Goal: Task Accomplishment & Management: Complete application form

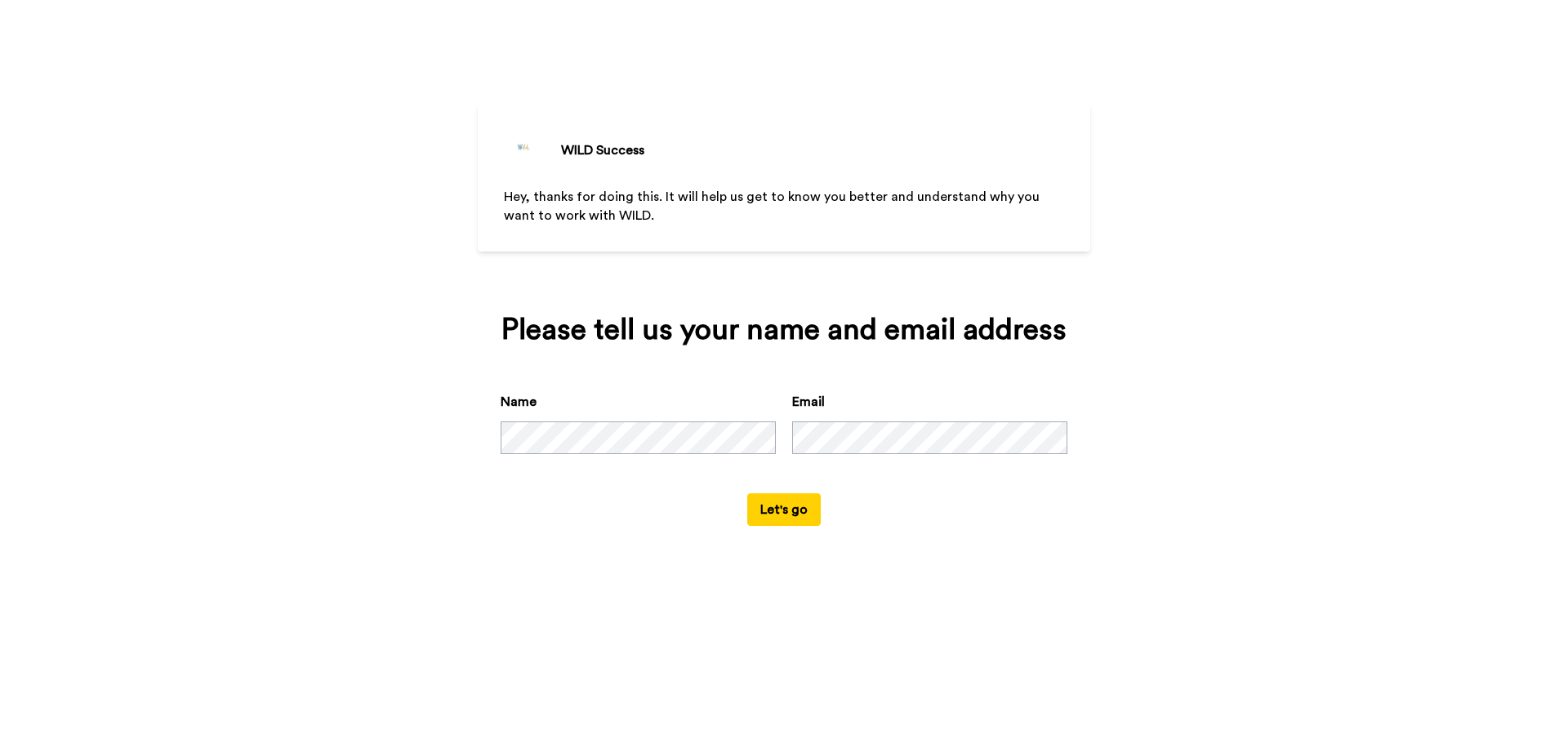
click at [797, 501] on button "Let's go" at bounding box center [784, 509] width 73 height 32
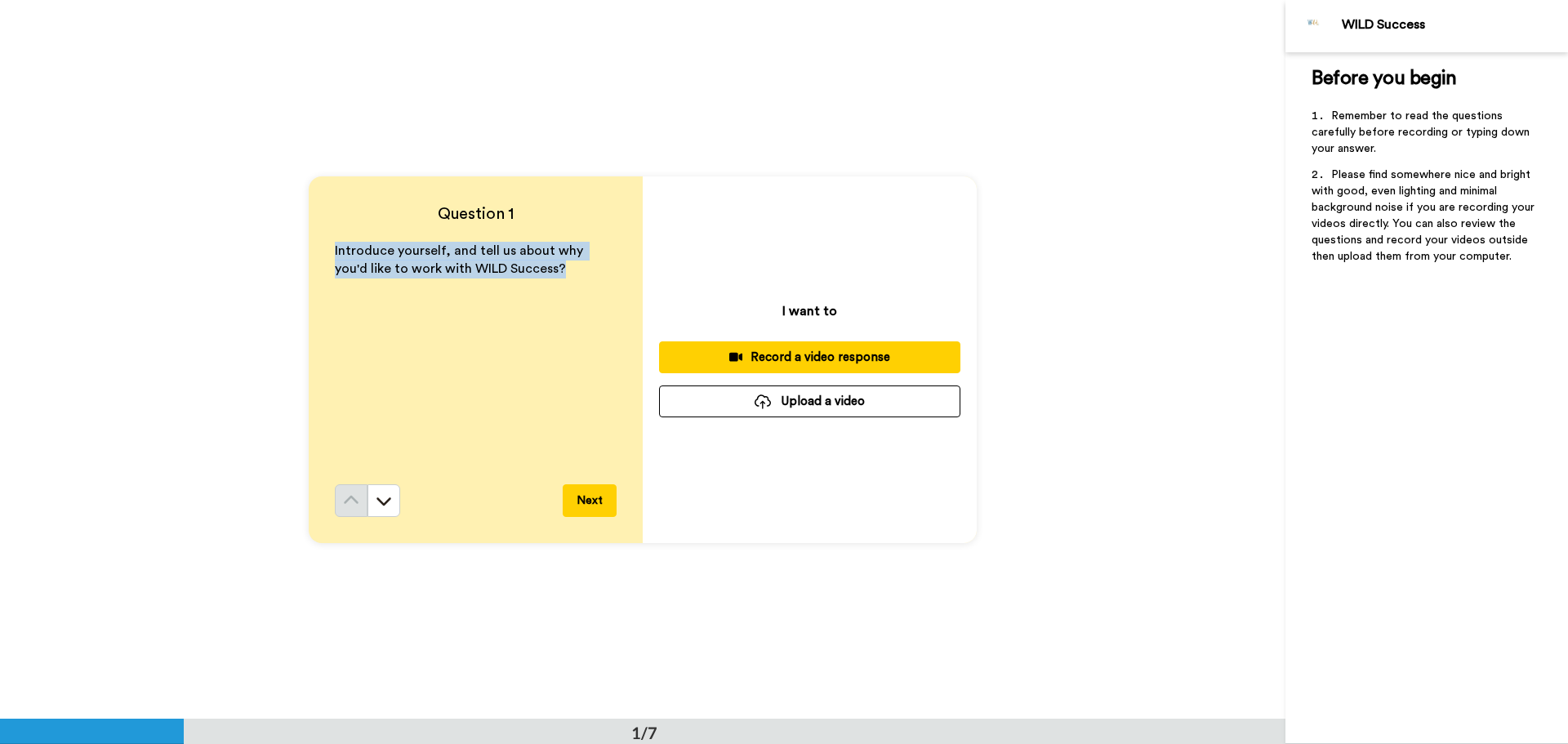
drag, startPoint x: 534, startPoint y: 281, endPoint x: 327, endPoint y: 252, distance: 209.0
click at [327, 252] on div "Question 1 Introduce yourself, and tell us about why you'd like to work with WI…" at bounding box center [475, 359] width 334 height 367
copy span "Introduce yourself, and tell us about why you'd like to work with WILD Success?"
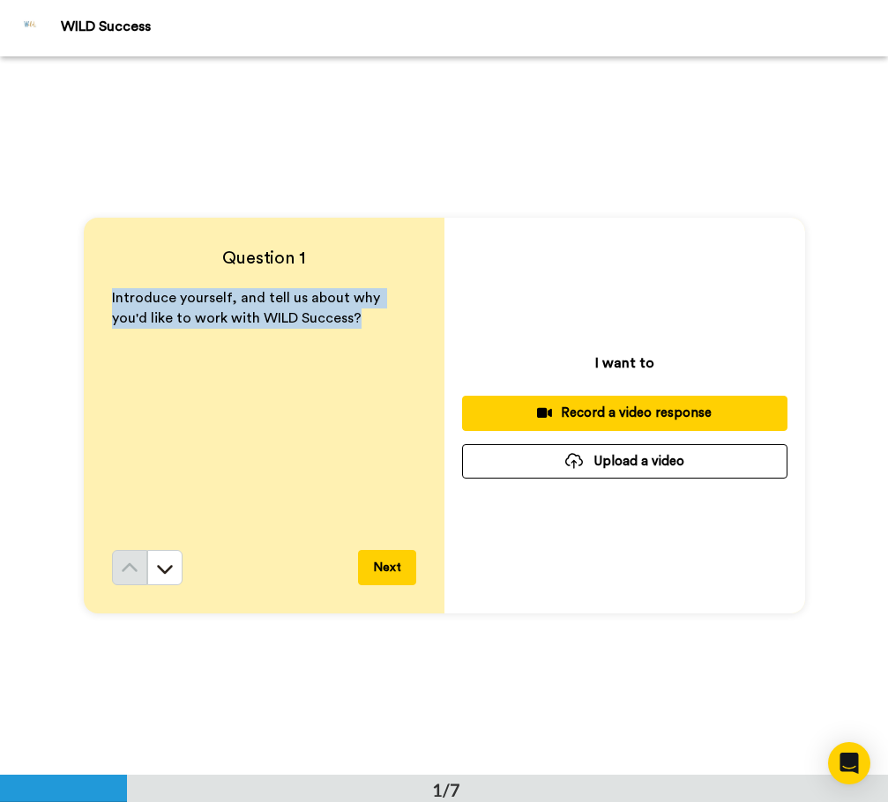
click at [625, 411] on div "Record a video response" at bounding box center [624, 413] width 297 height 19
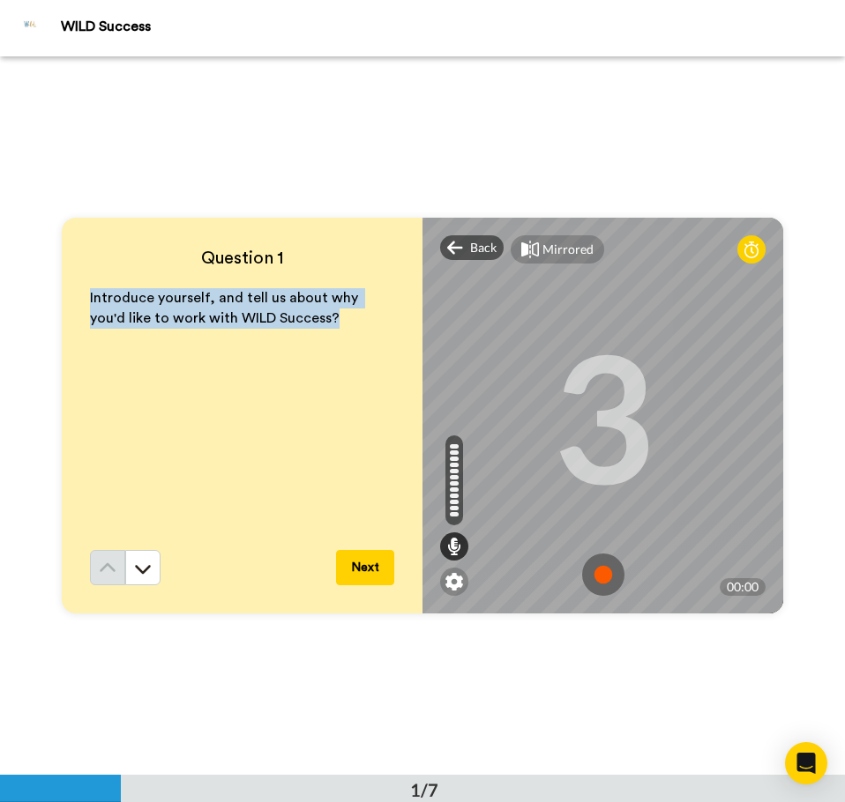
click at [606, 579] on img at bounding box center [603, 575] width 42 height 42
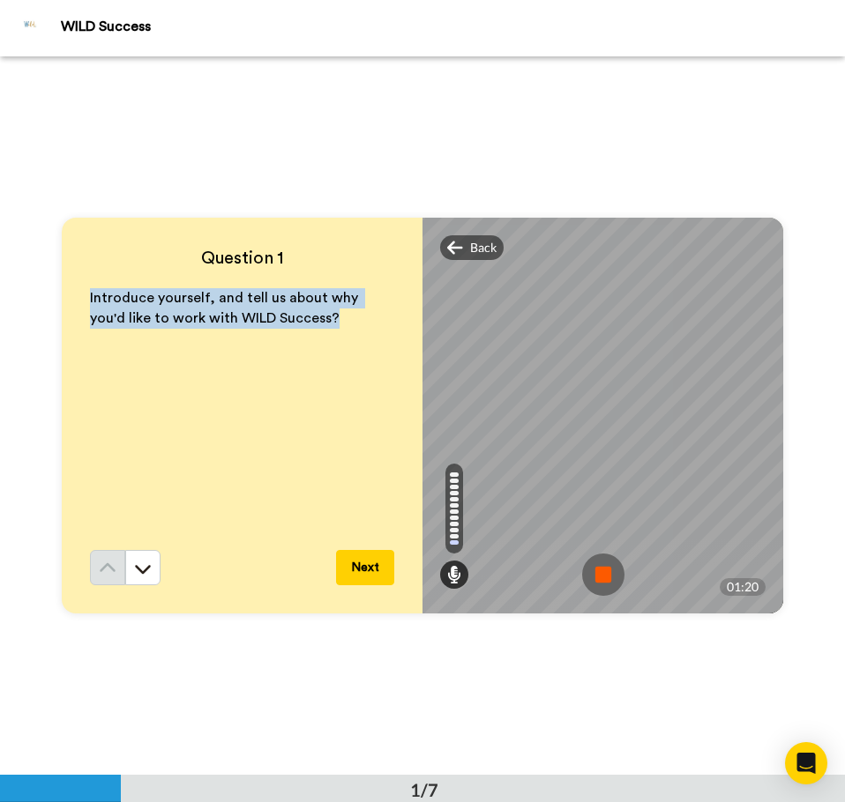
click at [614, 580] on img at bounding box center [603, 575] width 42 height 42
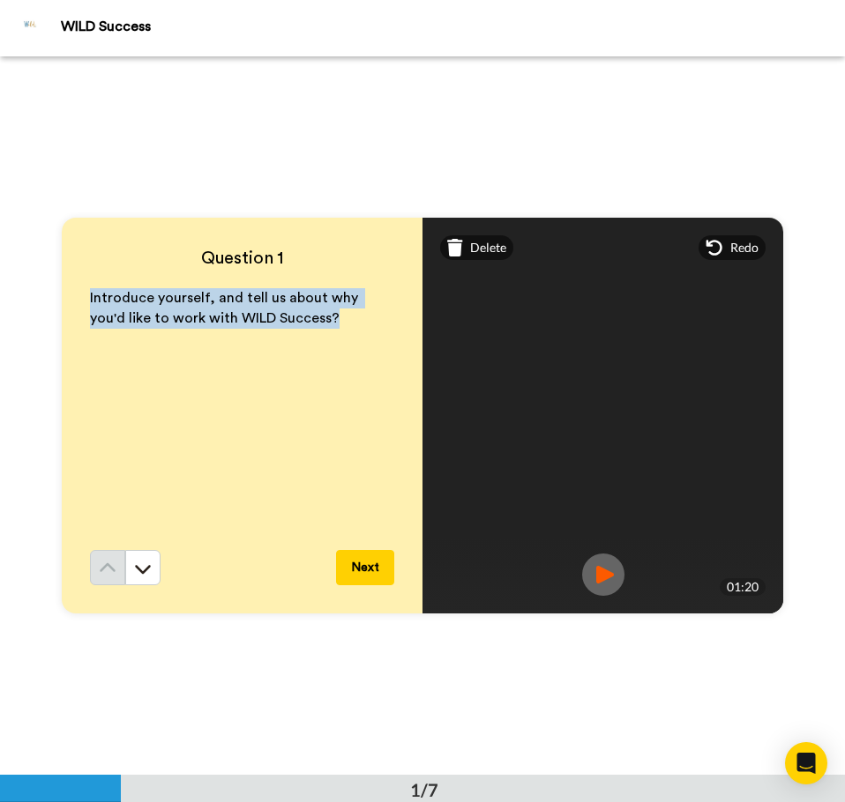
click at [608, 569] on img at bounding box center [603, 575] width 42 height 42
click at [368, 562] on button "Next" at bounding box center [365, 567] width 58 height 35
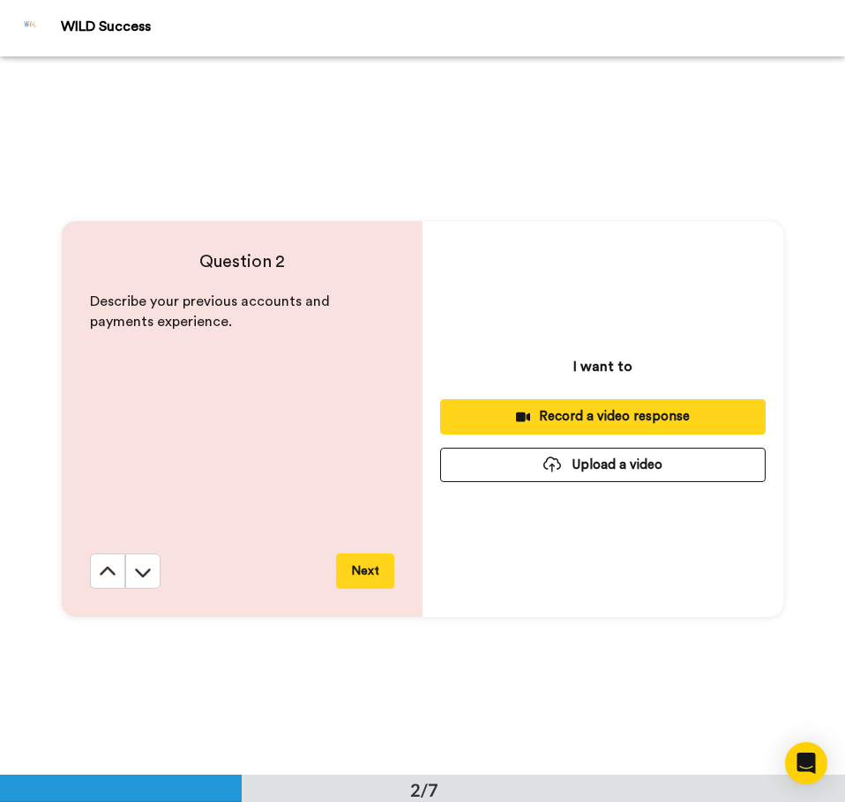
scroll to position [719, 0]
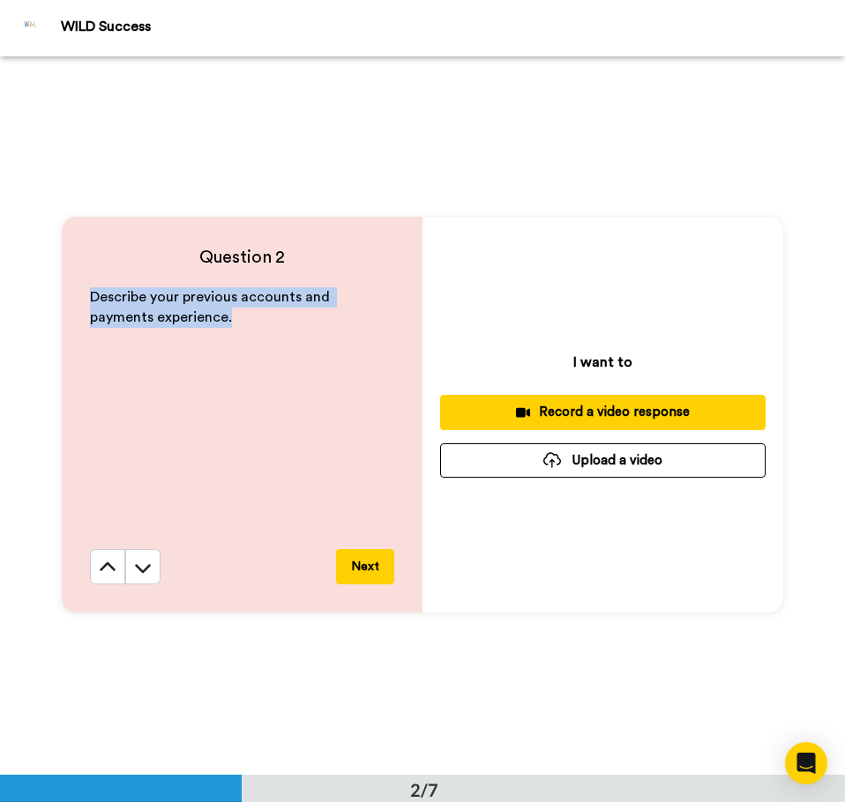
drag, startPoint x: 190, startPoint y: 322, endPoint x: 81, endPoint y: 297, distance: 111.2
click at [81, 297] on div "Question 2 Describe your previous accounts and payments experience. Next" at bounding box center [242, 415] width 361 height 396
copy span "Describe your previous accounts and payments experience."
click at [591, 408] on div "Record a video response" at bounding box center [602, 412] width 297 height 19
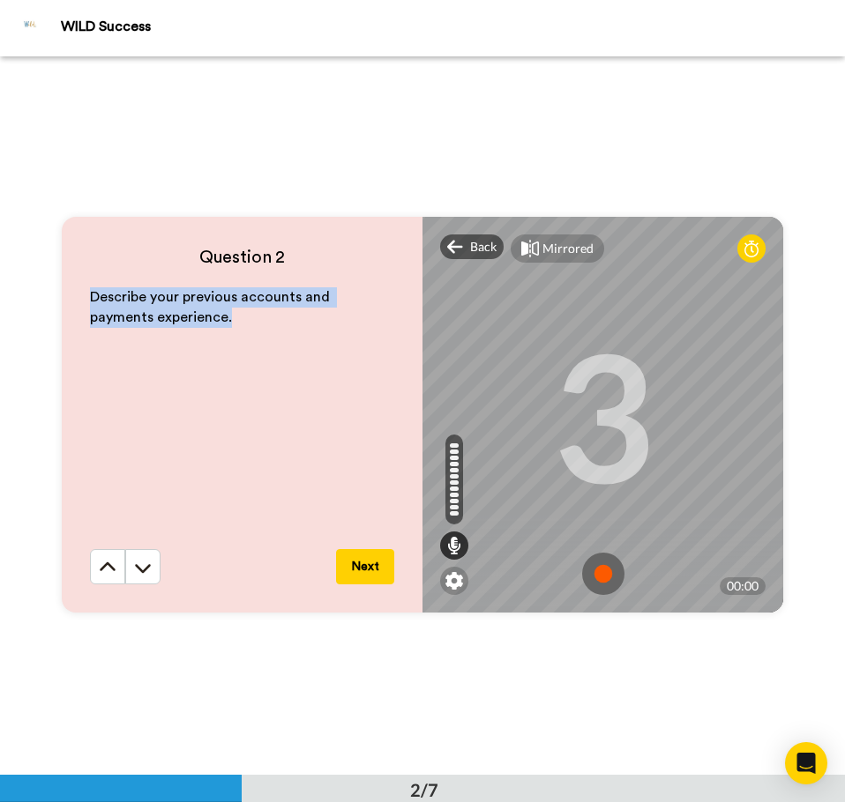
click at [594, 566] on img at bounding box center [603, 574] width 42 height 42
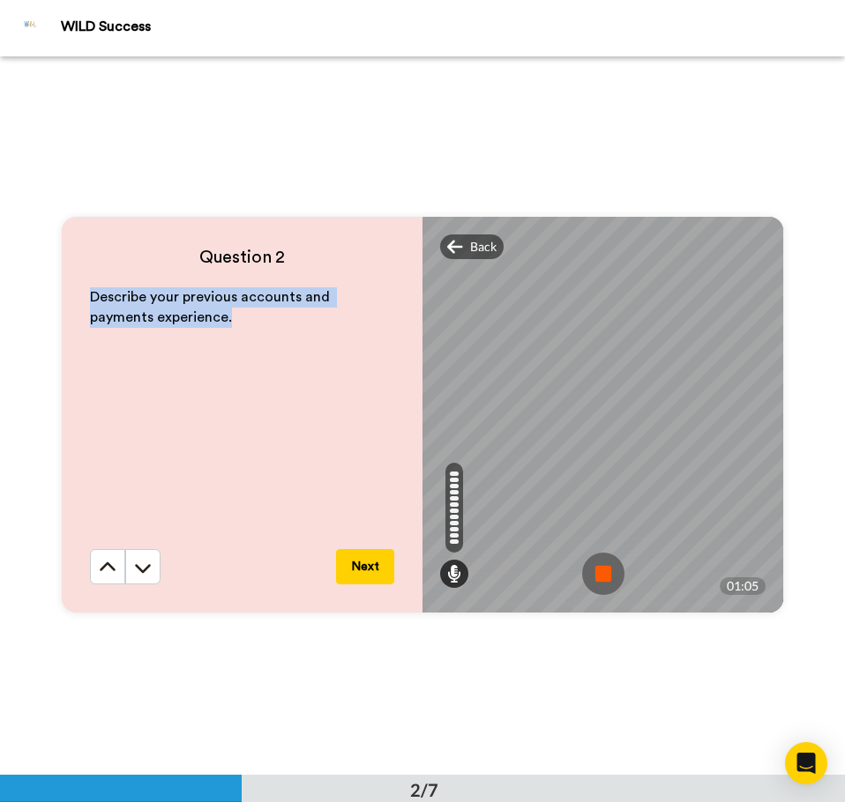
click at [595, 578] on img at bounding box center [603, 574] width 42 height 42
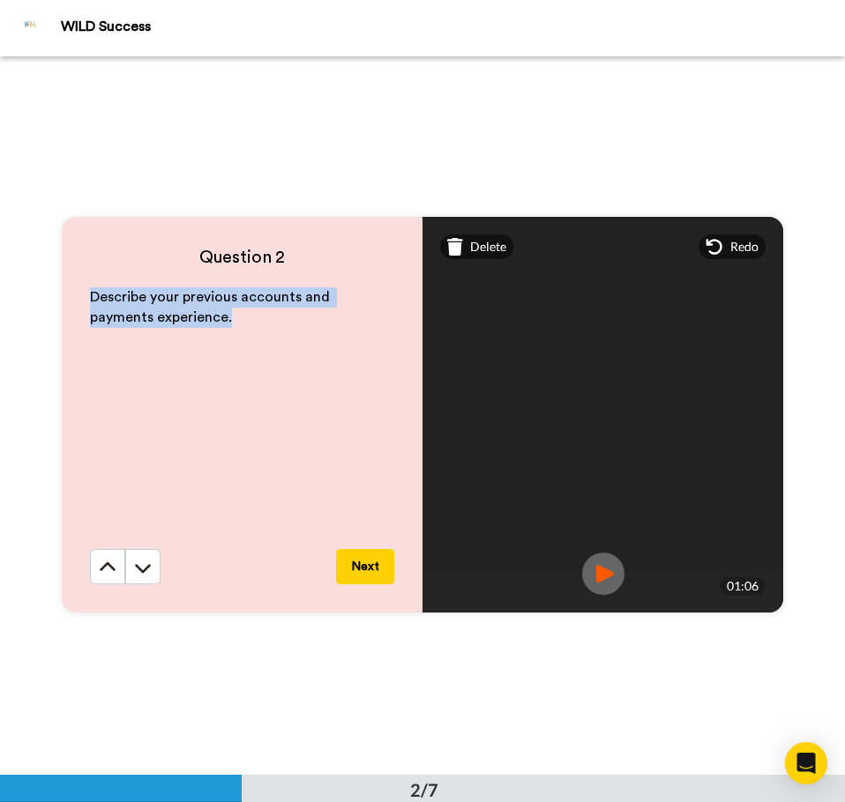
click at [368, 568] on button "Next" at bounding box center [365, 566] width 58 height 35
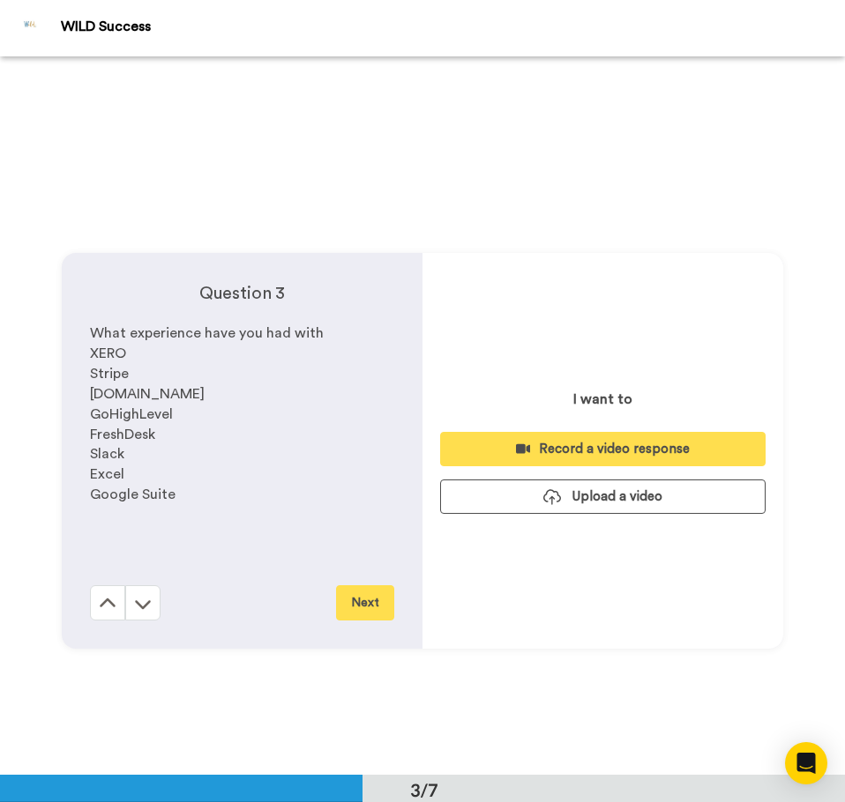
scroll to position [1438, 0]
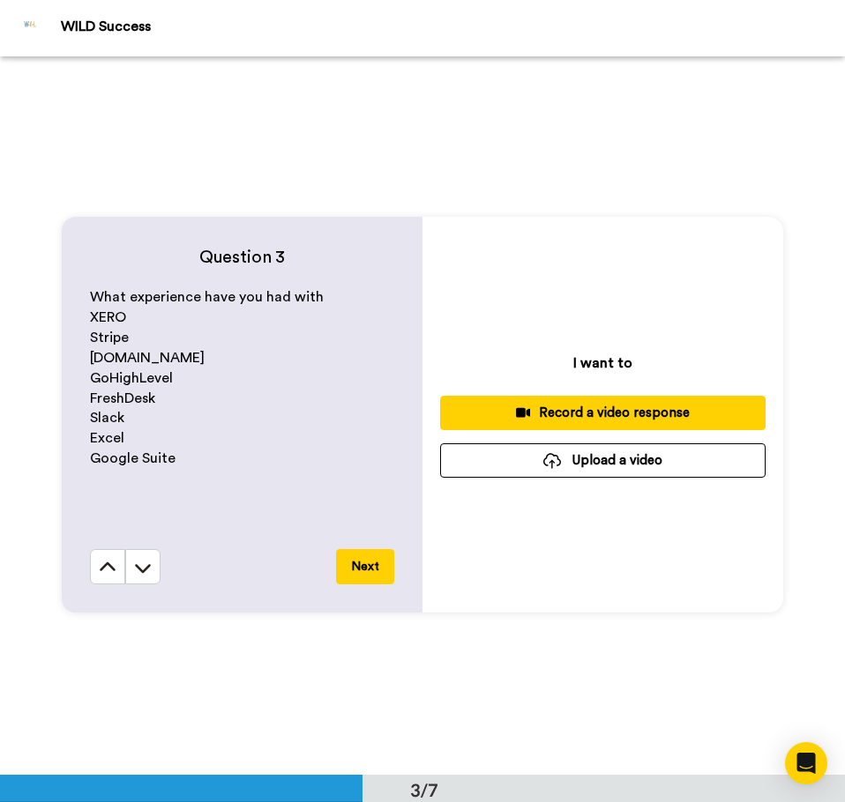
click at [641, 414] on div "Record a video response" at bounding box center [602, 413] width 297 height 19
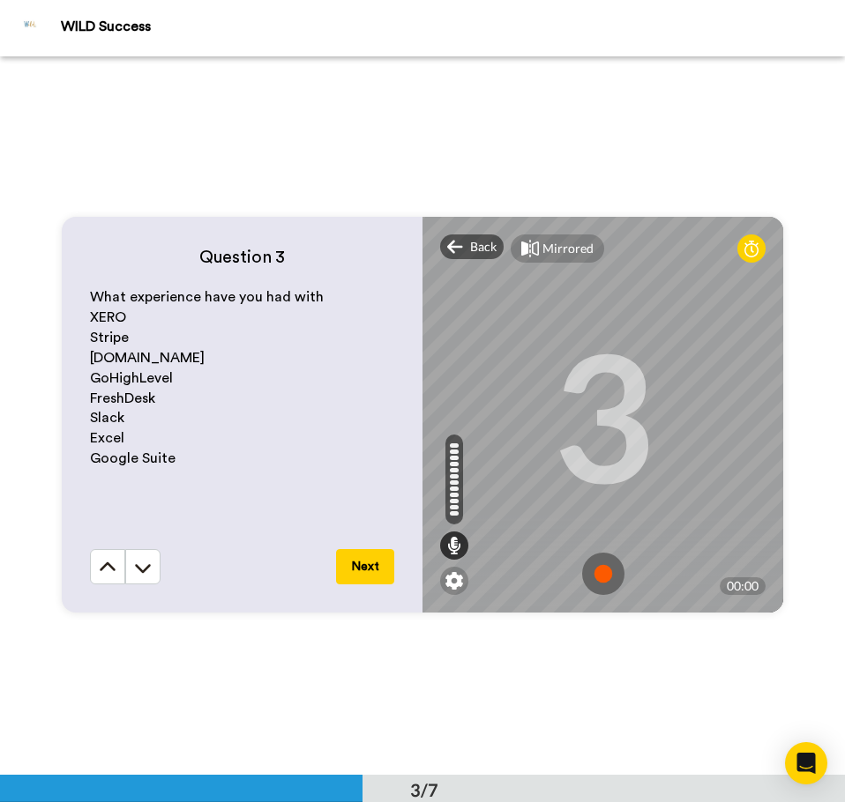
click at [607, 571] on img at bounding box center [603, 574] width 42 height 42
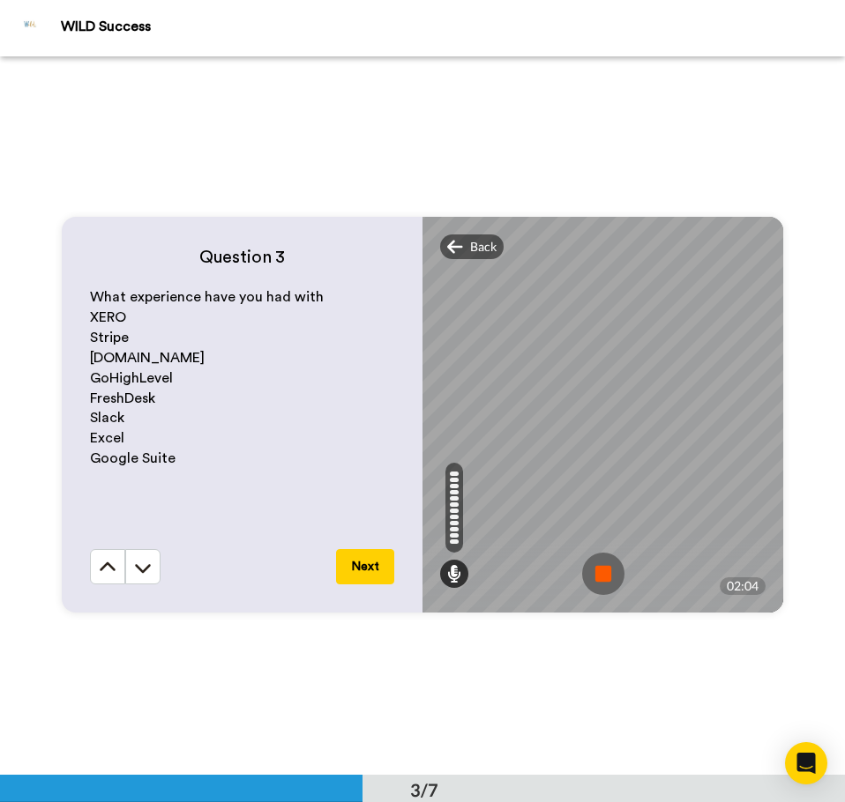
click at [601, 569] on img at bounding box center [603, 574] width 42 height 42
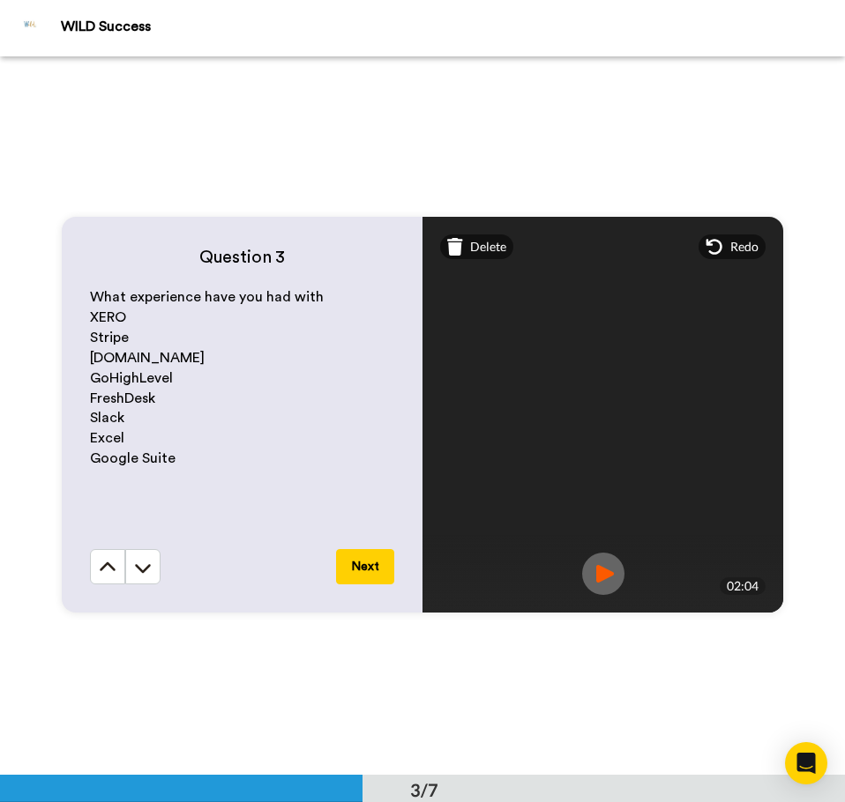
click at [605, 560] on img at bounding box center [603, 574] width 42 height 42
click at [377, 562] on button "Next" at bounding box center [365, 566] width 58 height 35
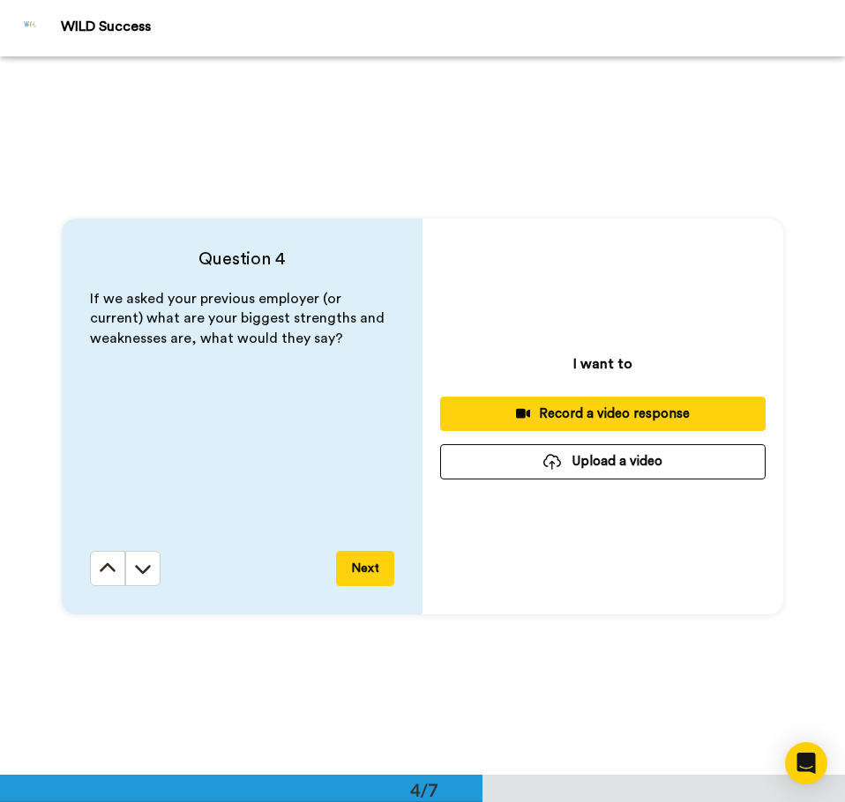
scroll to position [2156, 0]
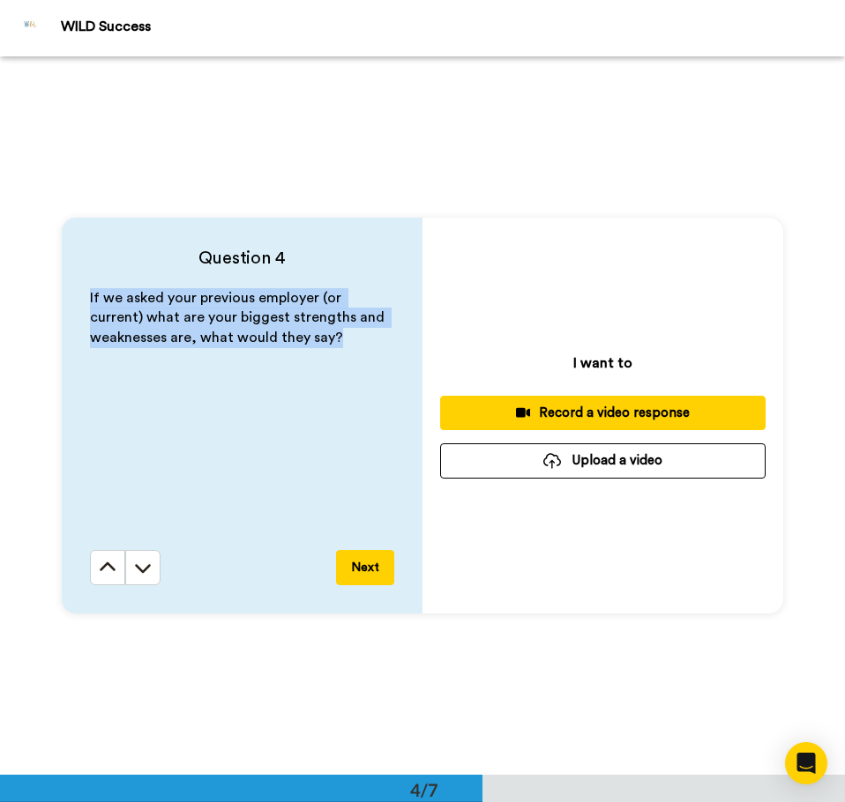
drag, startPoint x: 78, startPoint y: 294, endPoint x: 371, endPoint y: 349, distance: 297.9
click at [371, 349] on div "Question 4 If we asked your previous employer (or current) what are your bigges…" at bounding box center [242, 416] width 361 height 396
copy span "If we asked your previous employer (or current) what are your biggest strengths…"
click at [608, 413] on div "Record a video response" at bounding box center [602, 413] width 297 height 19
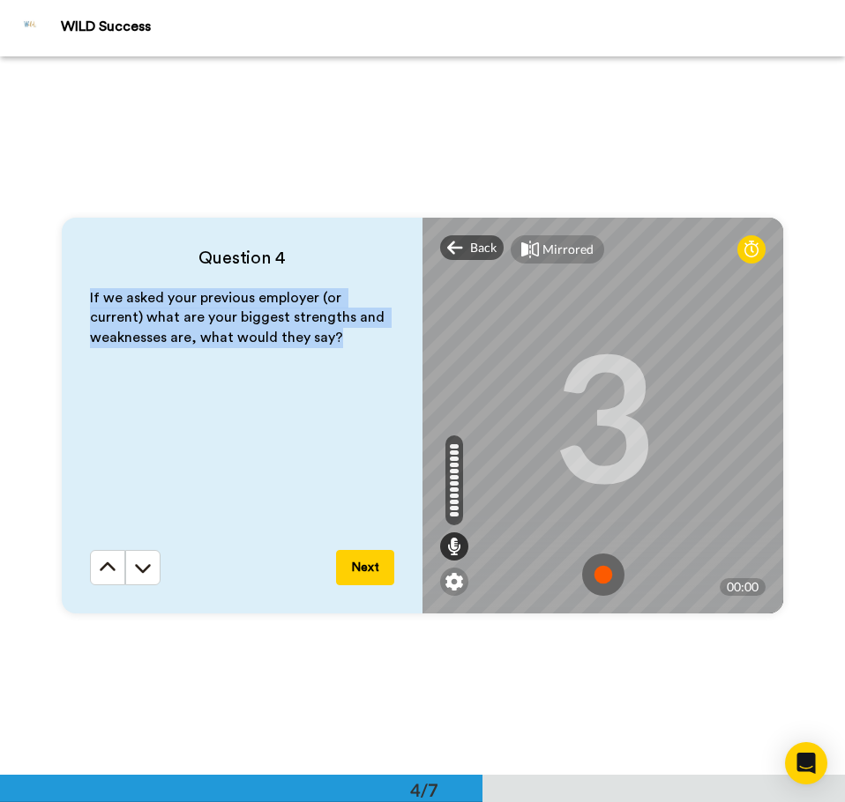
click at [595, 570] on img at bounding box center [603, 575] width 42 height 42
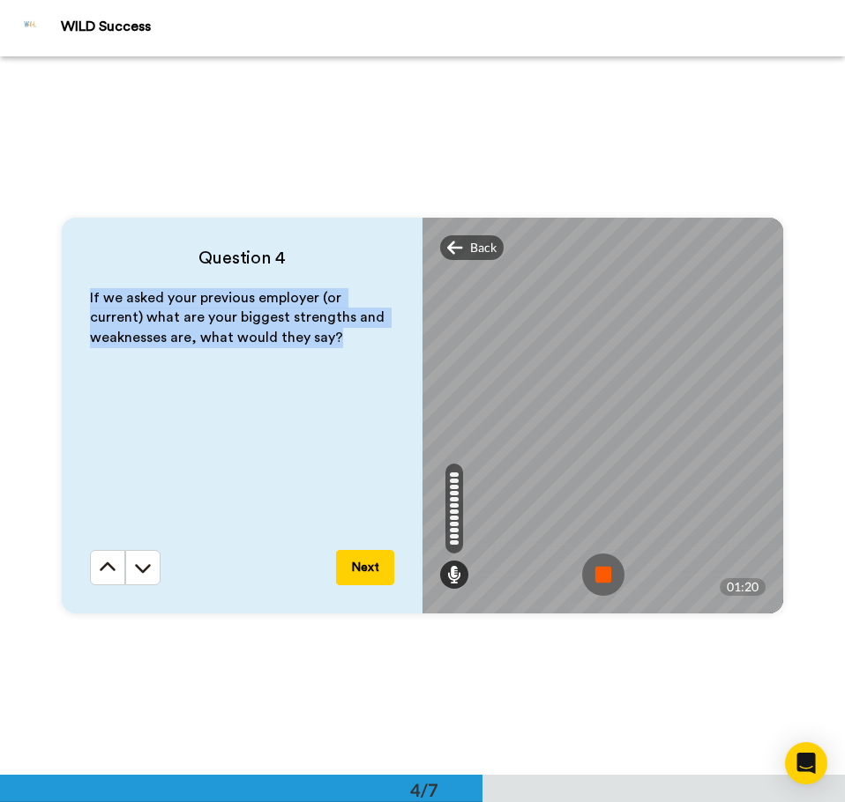
click at [595, 582] on img at bounding box center [603, 575] width 42 height 42
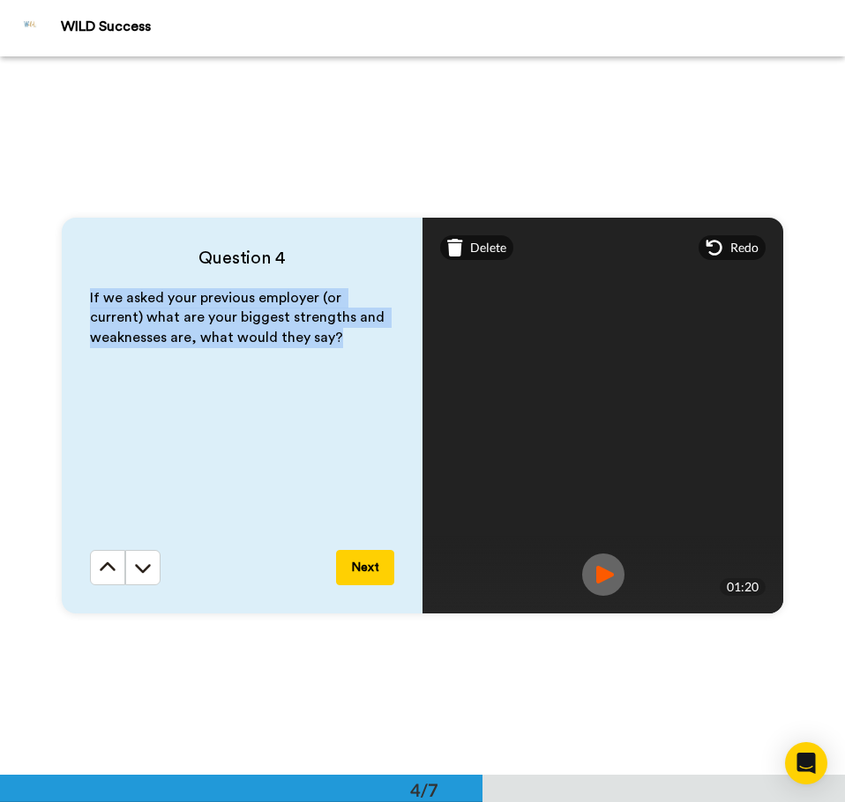
click at [385, 565] on button "Next" at bounding box center [365, 567] width 58 height 35
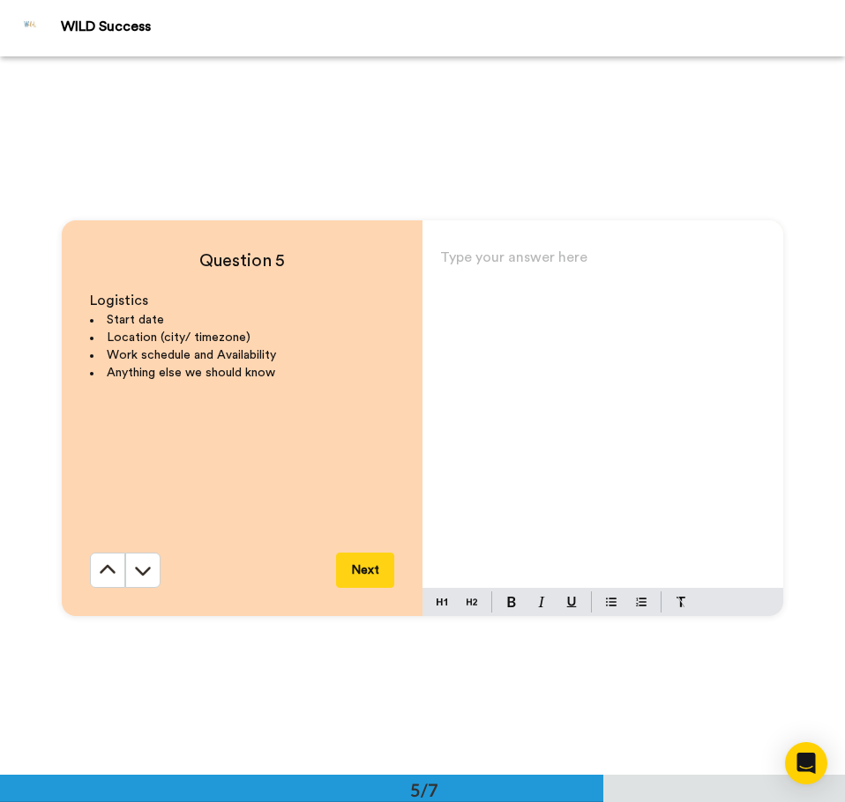
scroll to position [2875, 0]
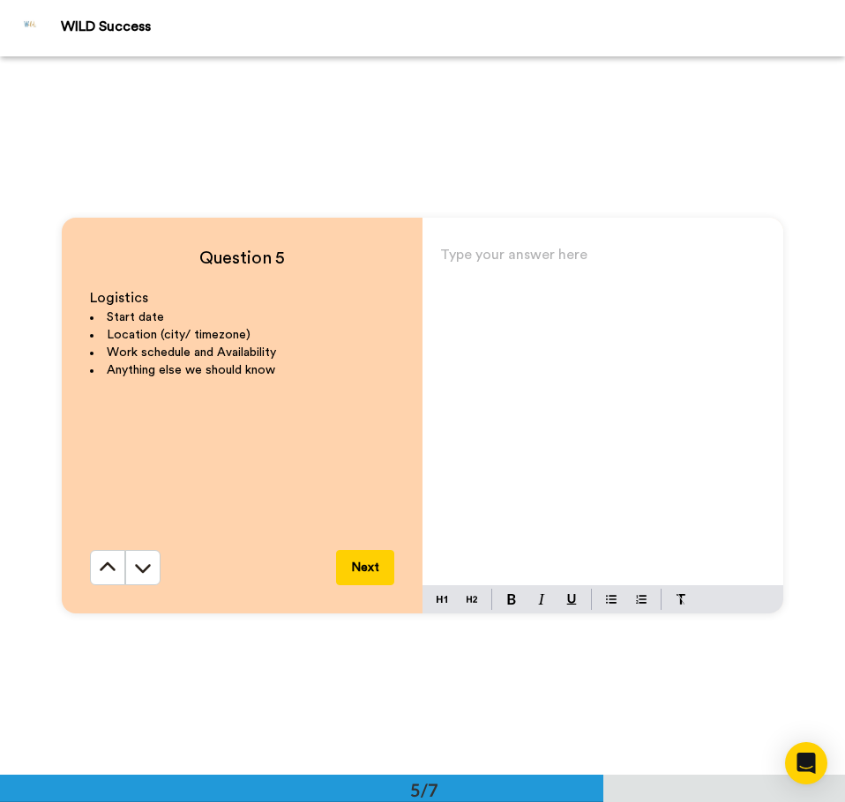
click at [562, 278] on div "Type your answer here ﻿" at bounding box center [602, 413] width 361 height 343
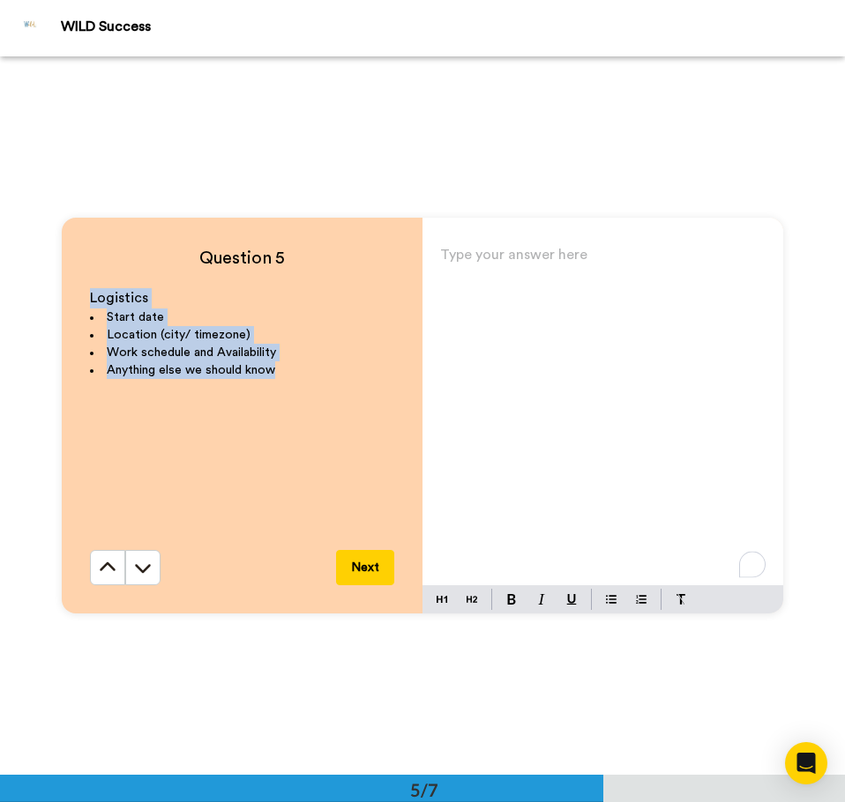
drag, startPoint x: 86, startPoint y: 294, endPoint x: 303, endPoint y: 372, distance: 231.4
click at [303, 372] on div "Logistics Start date Location (city/ timezone) Work schedule and Availability A…" at bounding box center [242, 419] width 304 height 262
copy div "Logistics Start date Location (city/ timezone) Work schedule and Availability A…"
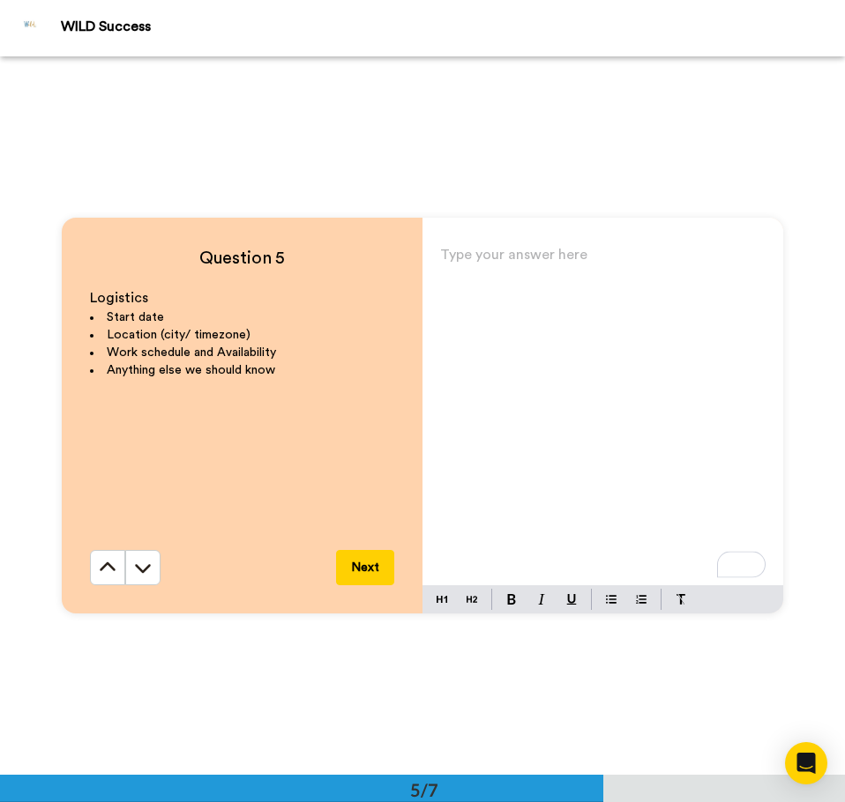
click at [567, 263] on p "Type your answer here ﻿" at bounding box center [602, 261] width 325 height 25
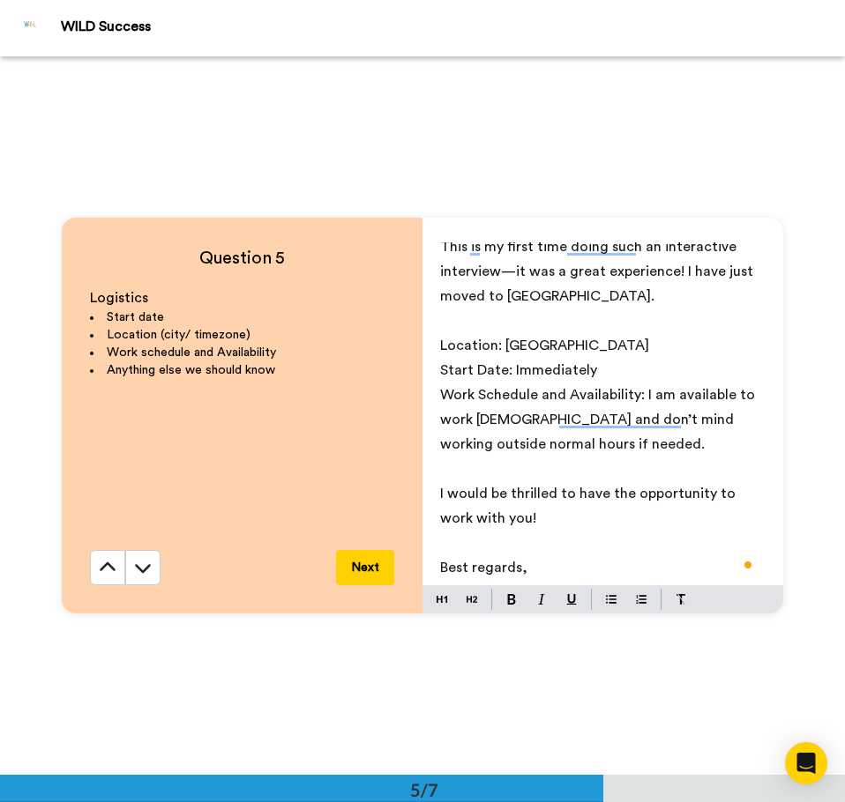
scroll to position [88, 0]
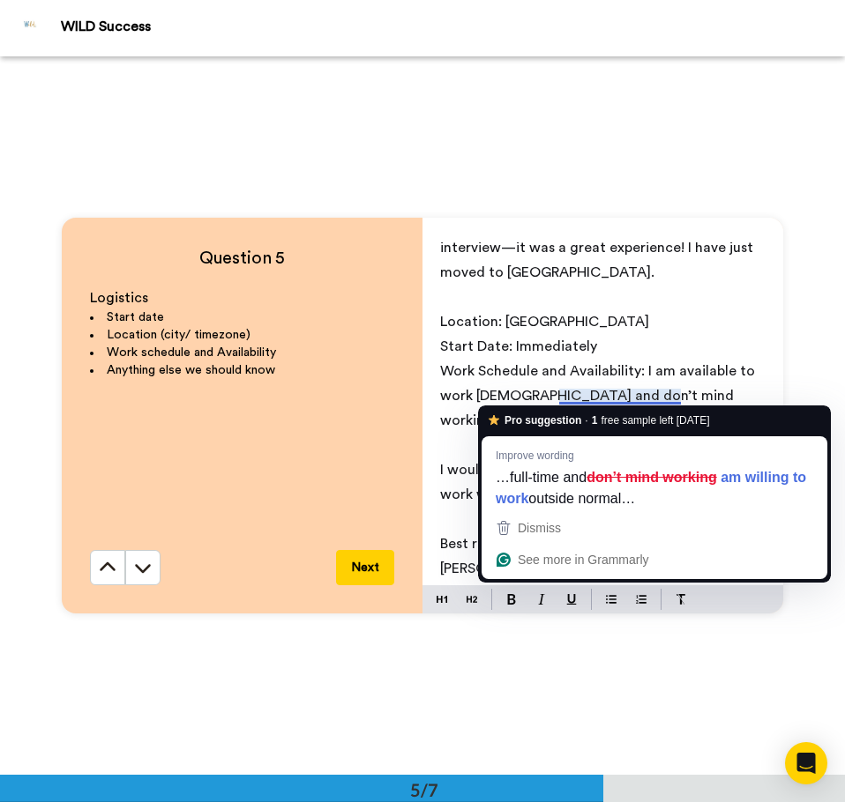
click at [641, 359] on p "Work Schedule and Availability: I am available to work full-time and don’t mind…" at bounding box center [602, 396] width 325 height 74
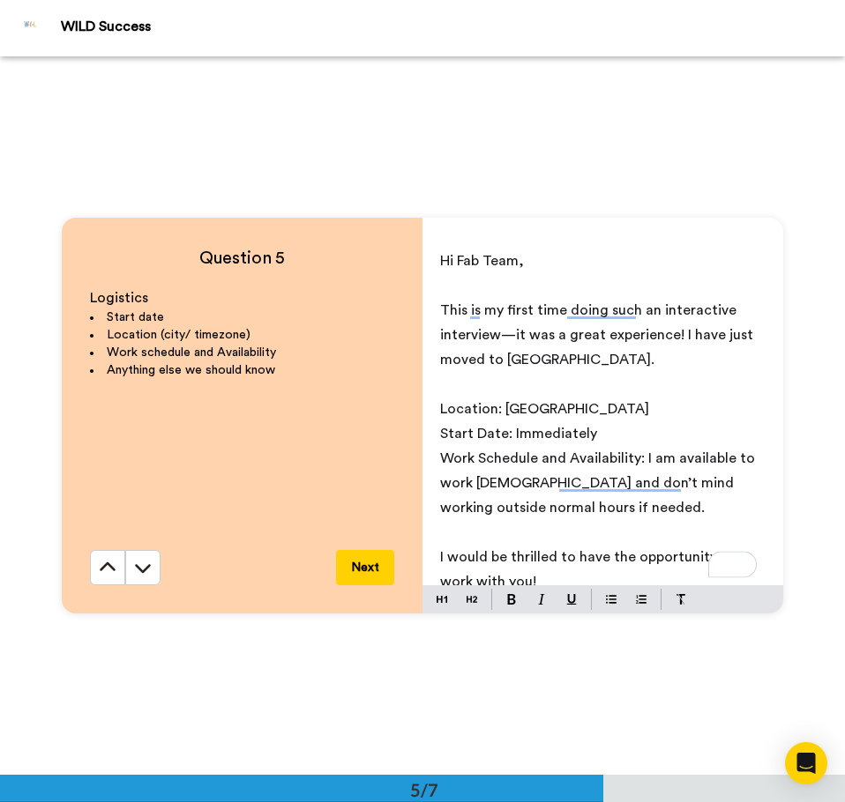
scroll to position [0, 0]
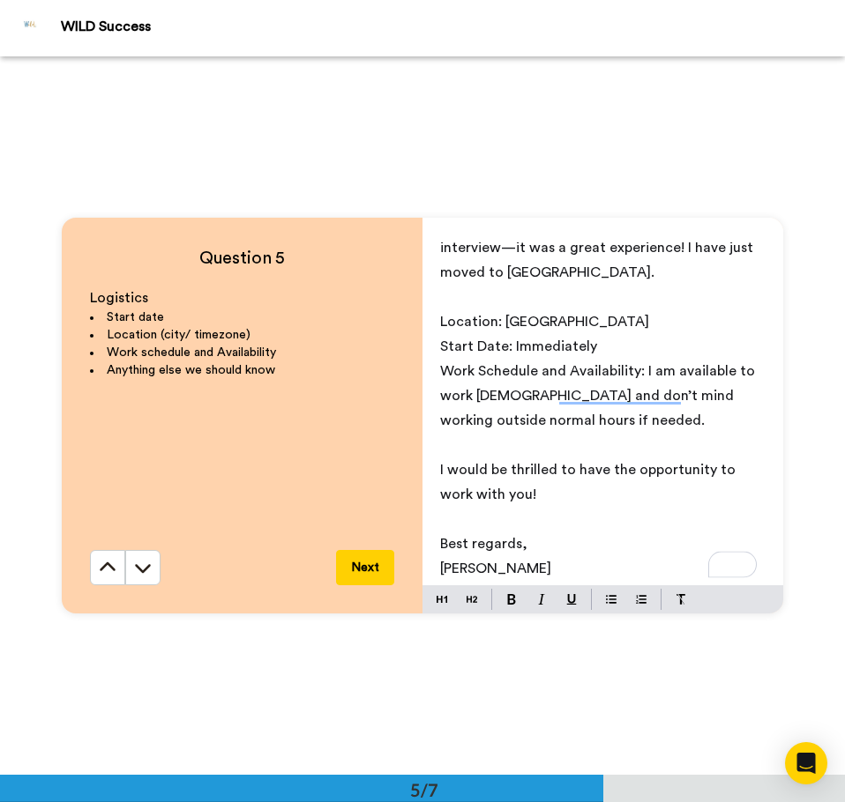
click at [368, 561] on button "Next" at bounding box center [365, 567] width 58 height 35
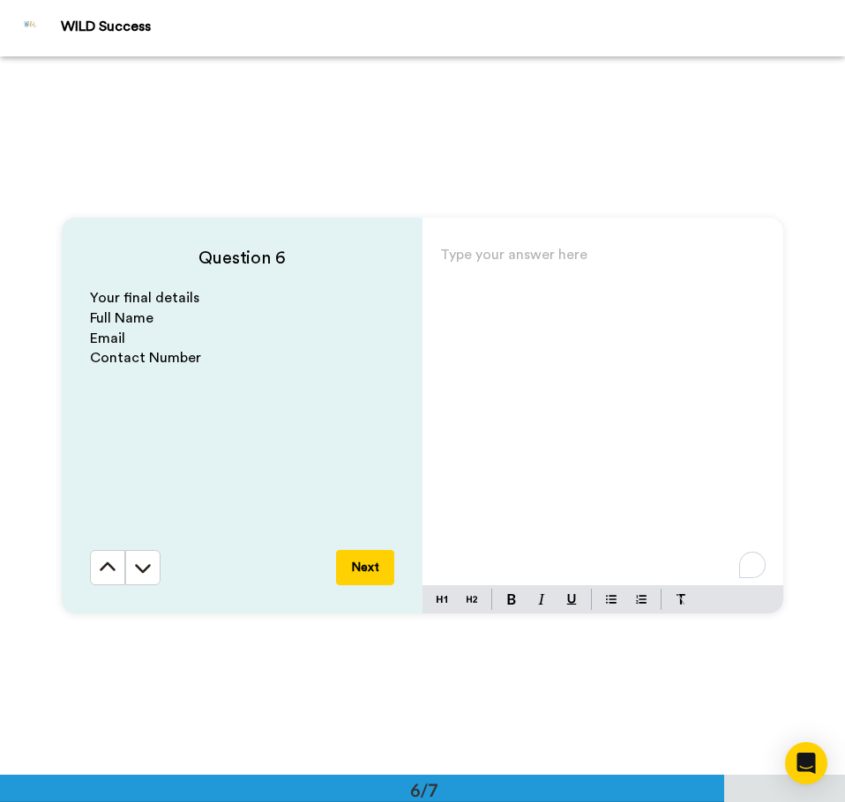
click at [510, 318] on div "Type your answer here ﻿" at bounding box center [602, 413] width 361 height 343
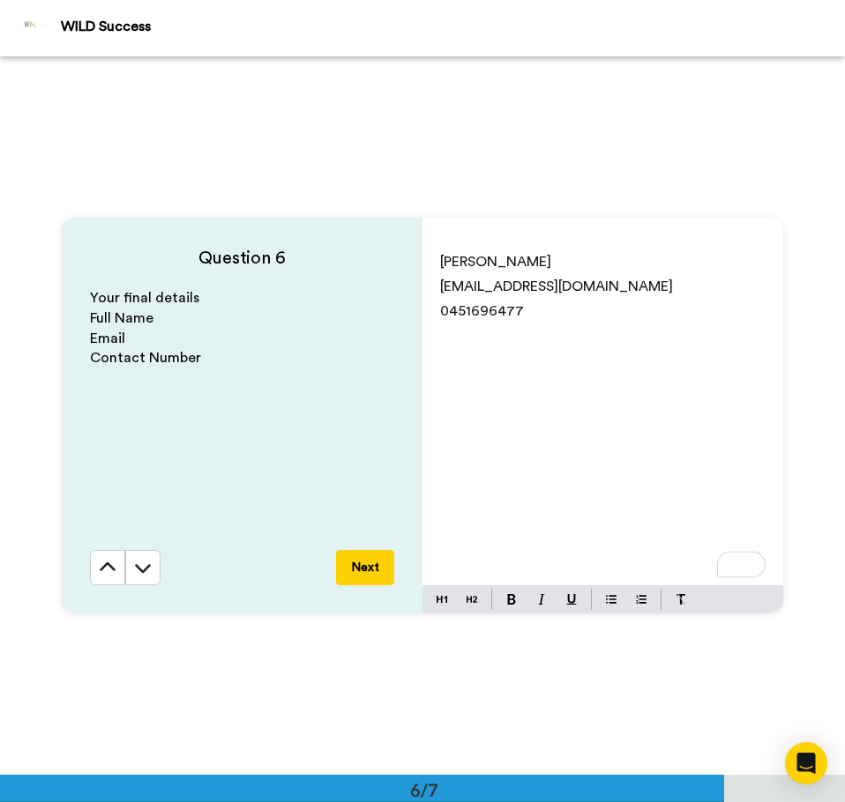
click at [354, 568] on button "Next" at bounding box center [365, 567] width 58 height 35
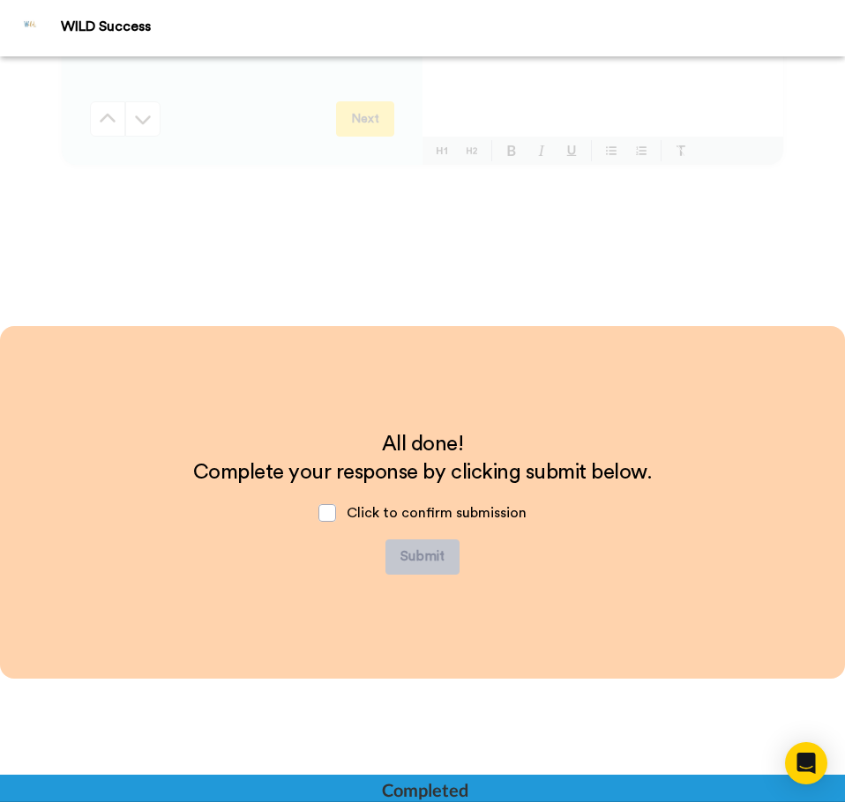
scroll to position [4041, 0]
click at [330, 519] on span at bounding box center [327, 514] width 18 height 18
click at [422, 560] on button "Submit" at bounding box center [422, 557] width 74 height 35
